Goal: Information Seeking & Learning: Learn about a topic

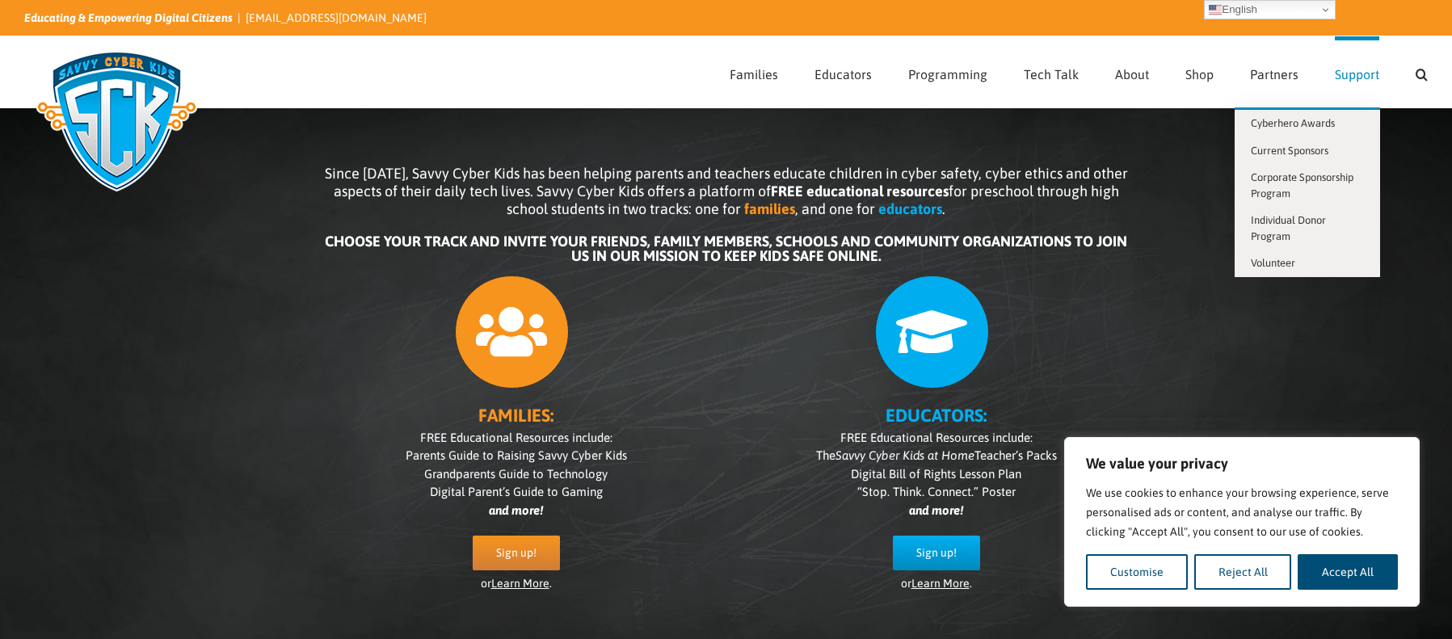
click at [1342, 74] on span "Support" at bounding box center [1357, 74] width 44 height 13
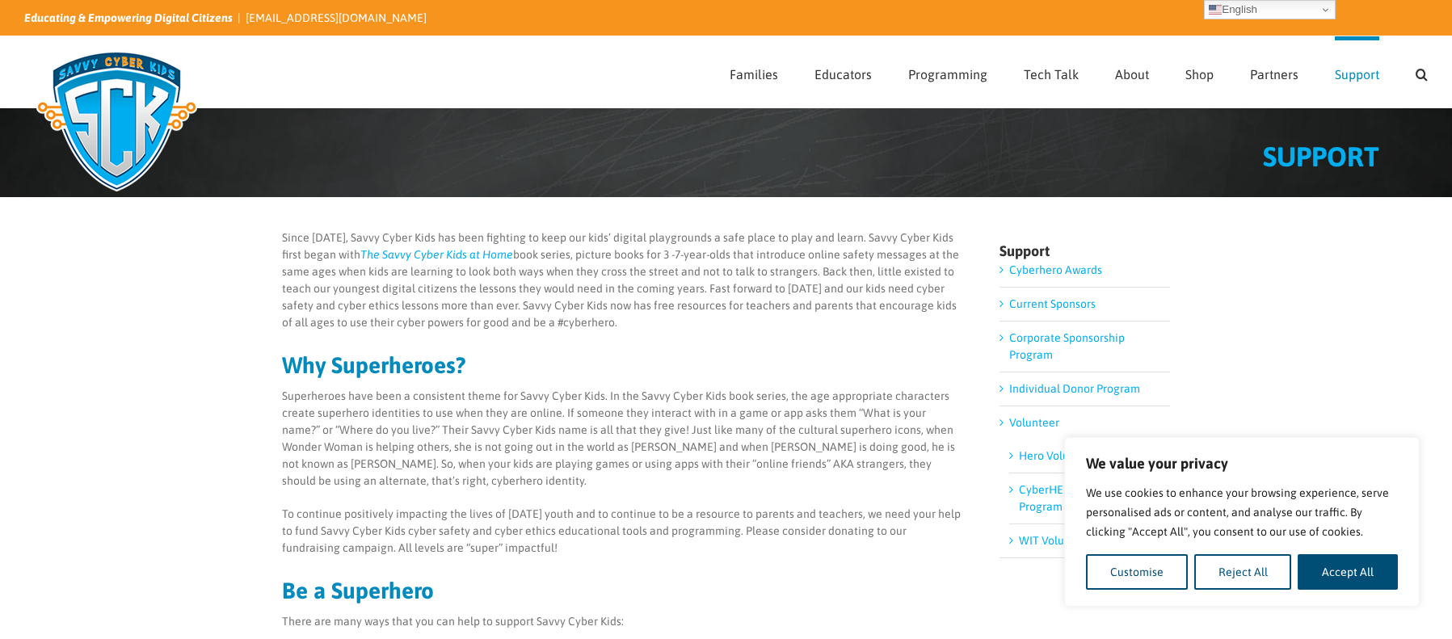
click at [1079, 343] on link "Corporate Sponsorship Program" at bounding box center [1067, 346] width 116 height 30
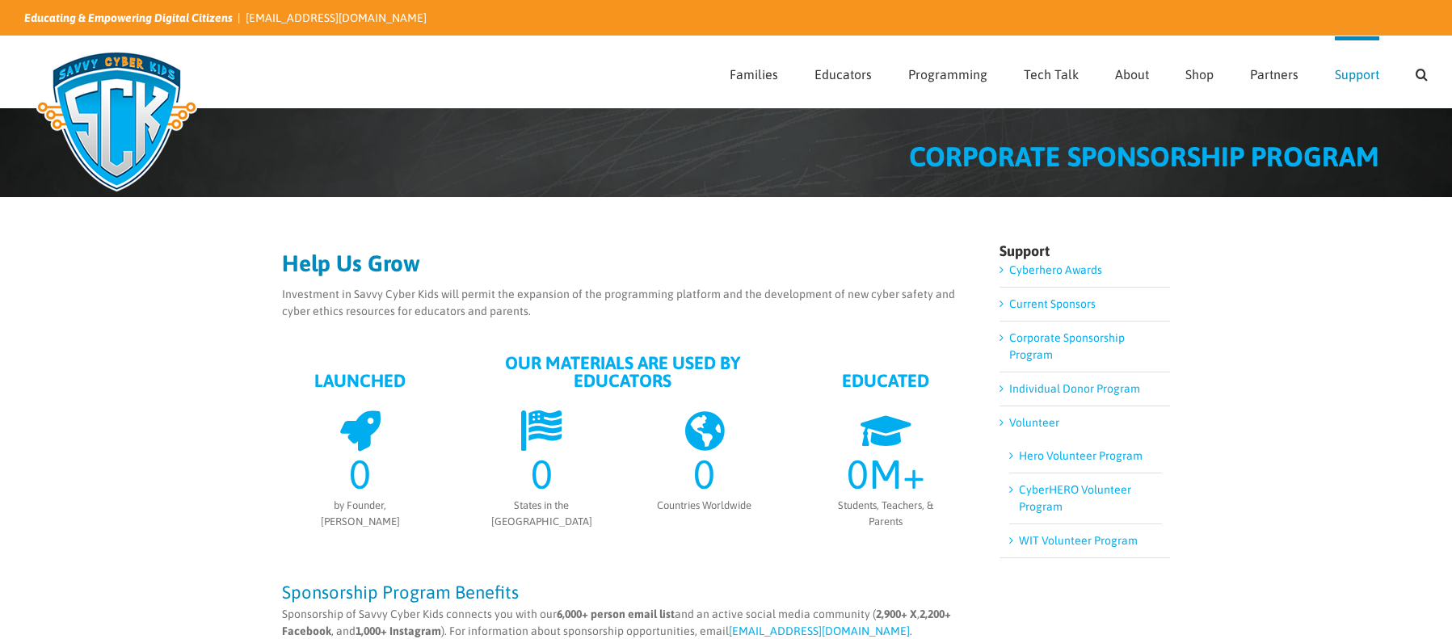
click at [1077, 337] on link "Corporate Sponsorship Program" at bounding box center [1067, 346] width 116 height 30
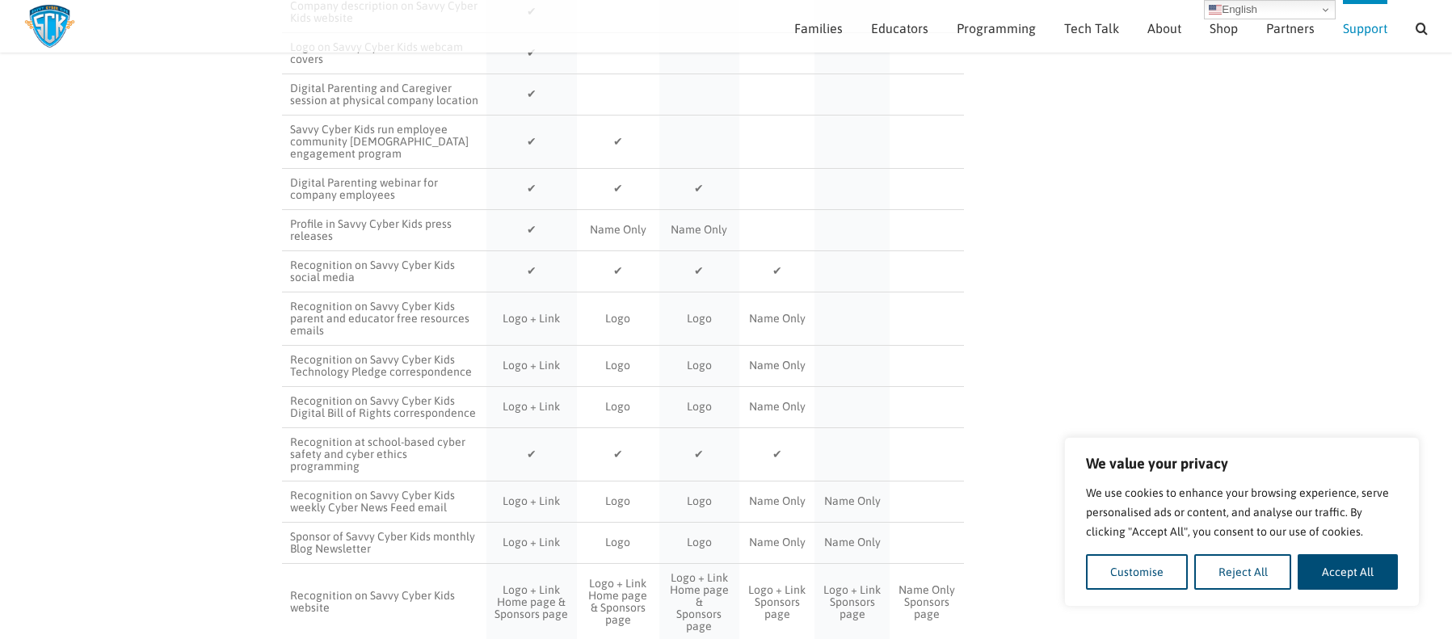
scroll to position [380, 0]
